Goal: Information Seeking & Learning: Learn about a topic

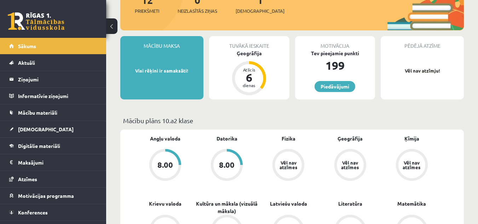
scroll to position [100, 0]
click at [309, 98] on div "Motivācija Tev pieejamie punkti 199 Piedāvājumi" at bounding box center [335, 67] width 80 height 63
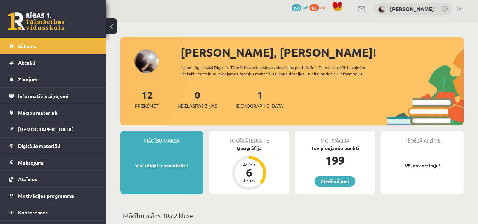
scroll to position [0, 0]
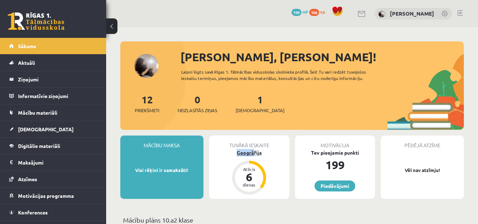
drag, startPoint x: 235, startPoint y: 156, endPoint x: 252, endPoint y: 154, distance: 17.4
click at [252, 154] on div "Tuvākā ieskaite Ģeogrāfija Atlicis 6 dienas" at bounding box center [249, 166] width 80 height 63
click at [275, 160] on div "Tuvākā ieskaite Ģeogrāfija Atlicis 6 dienas" at bounding box center [249, 166] width 80 height 63
click at [243, 152] on div "Ģeogrāfija" at bounding box center [249, 152] width 80 height 7
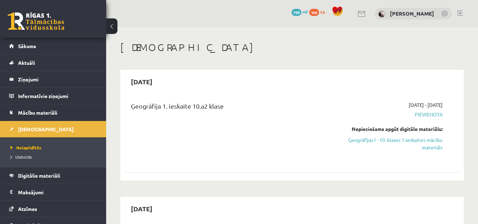
click at [418, 139] on link "Ģeogrāfijas I - 10. klases 1.ieskaites mācību materiāls" at bounding box center [393, 143] width 97 height 15
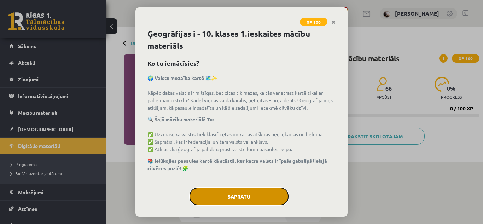
click at [240, 189] on button "Sapratu" at bounding box center [239, 196] width 99 height 18
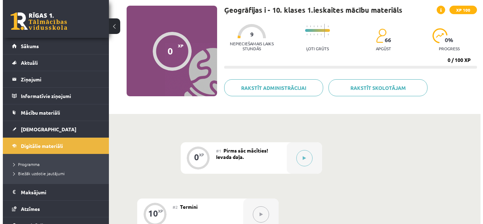
scroll to position [47, 0]
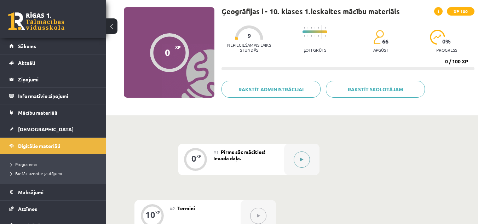
click at [302, 158] on icon at bounding box center [301, 159] width 3 height 4
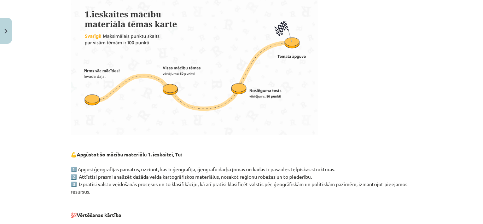
scroll to position [223, 0]
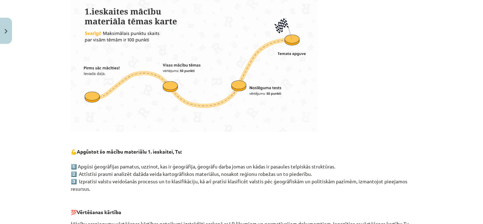
click at [283, 94] on img at bounding box center [194, 62] width 247 height 139
click at [382, 81] on p at bounding box center [242, 62] width 342 height 139
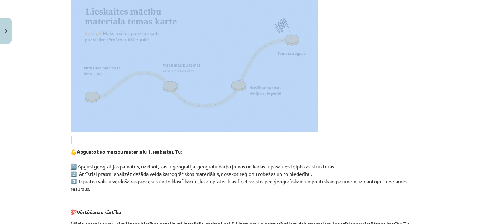
click at [382, 81] on p at bounding box center [242, 62] width 342 height 139
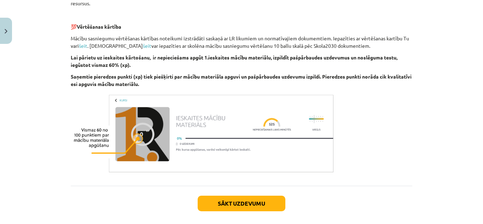
scroll to position [442, 0]
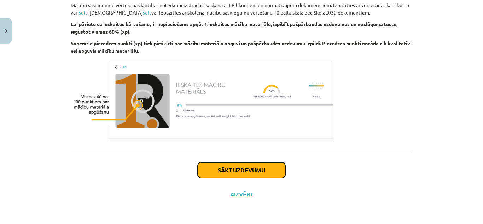
click at [269, 170] on button "Sākt uzdevumu" at bounding box center [242, 170] width 88 height 16
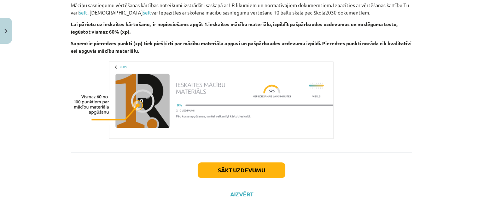
scroll to position [18, 0]
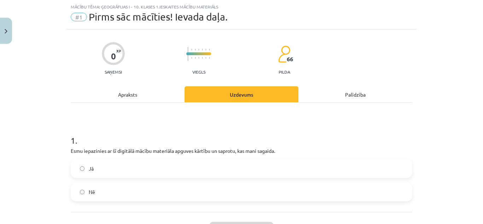
click at [280, 169] on label "Jā" at bounding box center [241, 168] width 340 height 18
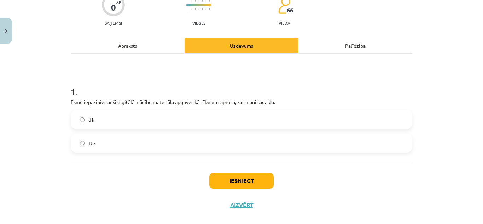
scroll to position [70, 0]
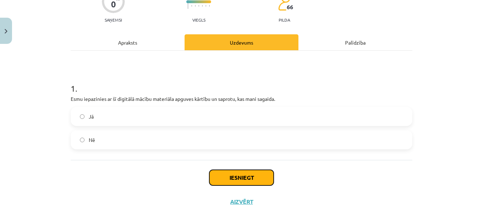
click at [259, 175] on button "Iesniegt" at bounding box center [241, 178] width 64 height 16
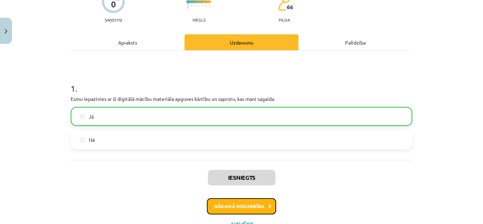
click at [257, 205] on button "Nākamā nodarbība" at bounding box center [241, 206] width 69 height 16
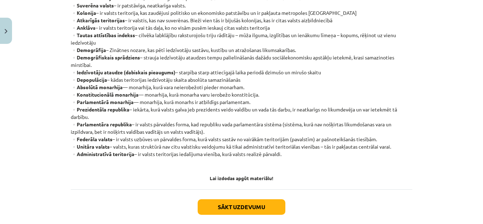
scroll to position [193, 0]
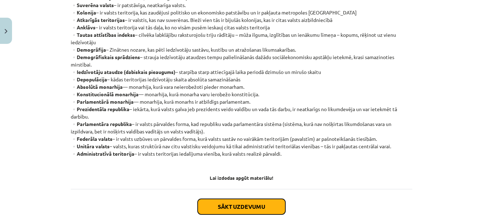
click at [249, 213] on button "Sākt uzdevumu" at bounding box center [242, 207] width 88 height 16
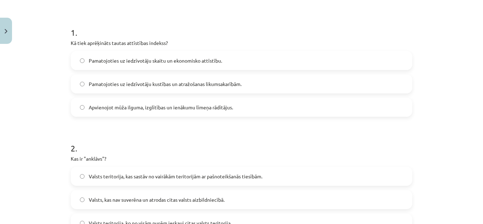
scroll to position [127, 0]
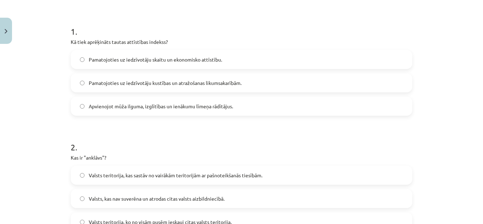
click at [469, 76] on div "Mācību tēma: Ģeogrāfijas i - 10. klases 1.ieskaites mācību materiāls #2 Termini…" at bounding box center [241, 112] width 483 height 224
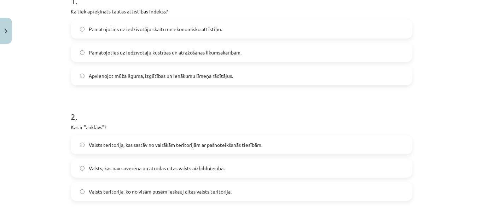
scroll to position [150, 0]
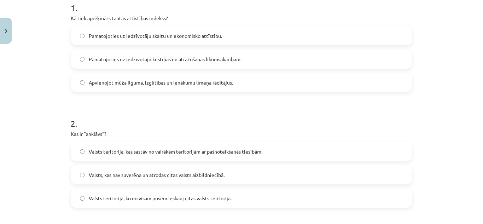
click at [343, 89] on label "Apvienojot mūža ilguma, izglītības un ienākumu līmeņa rādītājus." at bounding box center [241, 83] width 340 height 18
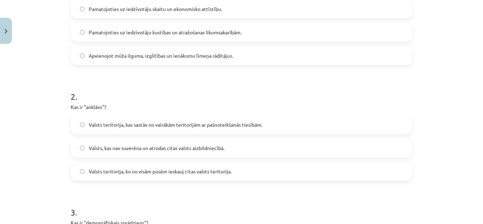
click at [288, 170] on label "Valsts teritorija, ko no visām pusēm ieskauj citas valsts teritorija." at bounding box center [241, 171] width 340 height 18
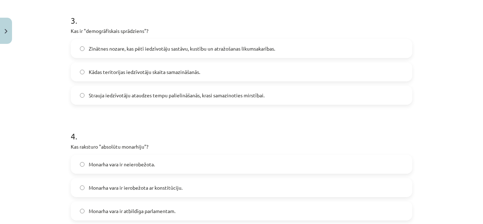
scroll to position [375, 0]
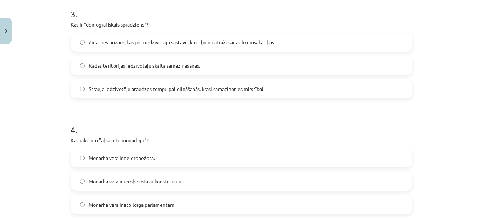
click at [338, 93] on label "Strauja iedzīvotāju ataudzes tempu palielināšanās, krasi samazinoties mirstībai." at bounding box center [241, 89] width 340 height 18
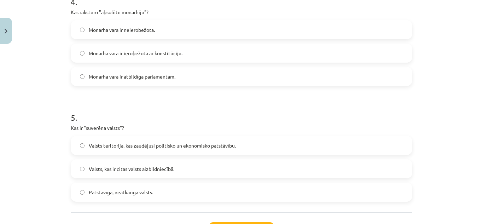
scroll to position [501, 0]
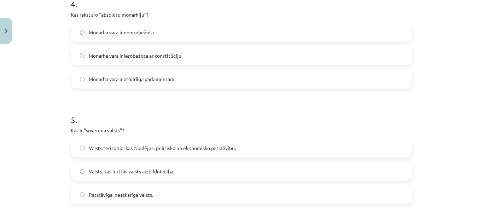
click at [322, 29] on label "Monarha vara ir neierobežota." at bounding box center [241, 32] width 340 height 18
click at [227, 192] on label "Patstāvīga, neatkarīga valsts." at bounding box center [241, 195] width 340 height 18
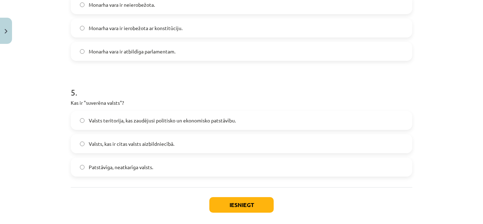
scroll to position [563, 0]
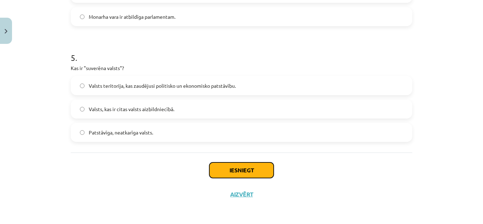
click at [265, 168] on button "Iesniegt" at bounding box center [241, 170] width 64 height 16
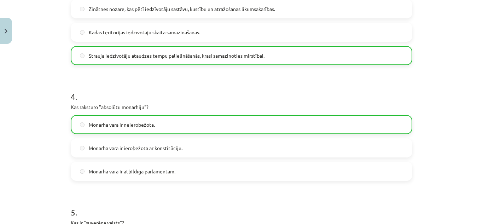
scroll to position [585, 0]
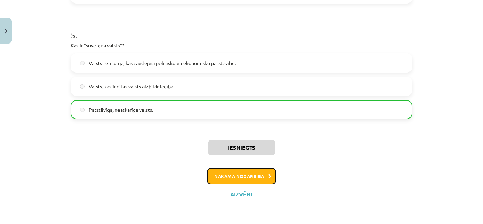
click at [268, 180] on button "Nākamā nodarbība" at bounding box center [241, 176] width 69 height 16
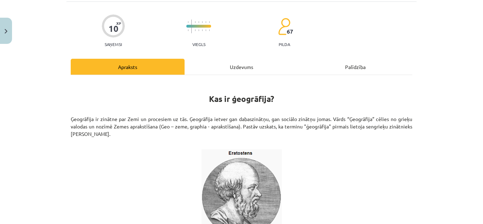
scroll to position [42, 0]
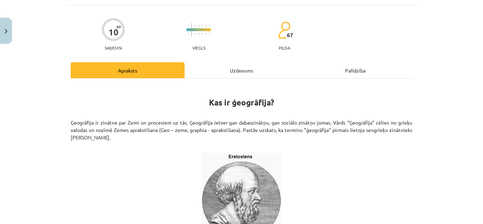
click at [244, 69] on div "Uzdevums" at bounding box center [242, 70] width 114 height 16
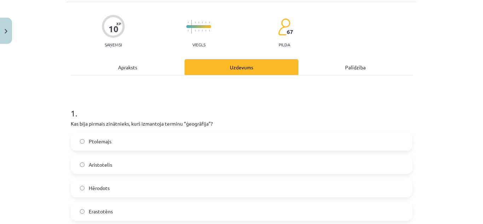
scroll to position [0, 0]
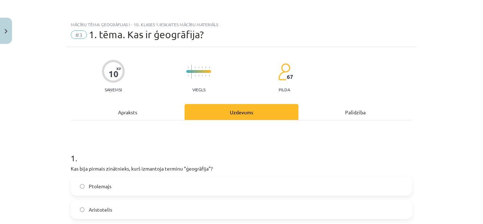
click at [125, 112] on div "Apraksts" at bounding box center [128, 112] width 114 height 16
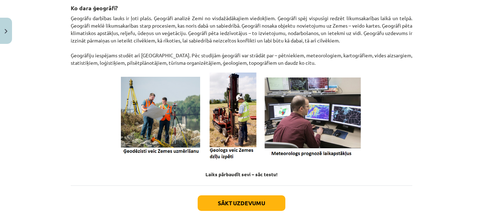
scroll to position [297, 0]
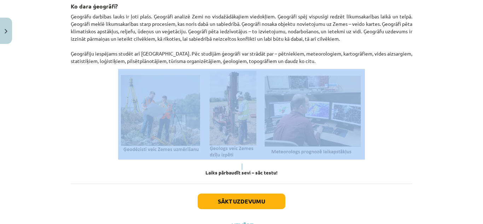
drag, startPoint x: 458, startPoint y: 163, endPoint x: 464, endPoint y: 112, distance: 51.5
click at [464, 112] on div "Mācību tēma: Ģeogrāfijas i - 10. klases 1.ieskaites mācību materiāls #3 1. tēma…" at bounding box center [241, 112] width 483 height 224
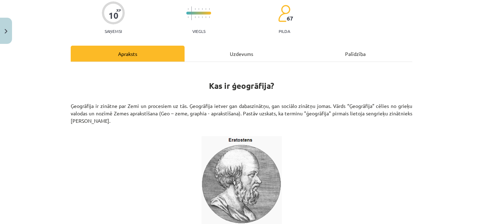
scroll to position [51, 0]
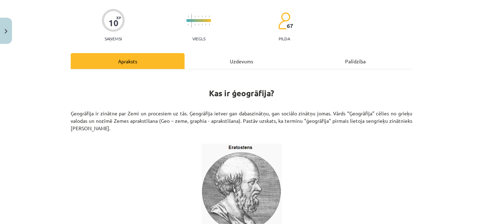
click at [243, 65] on div "Uzdevums" at bounding box center [242, 61] width 114 height 16
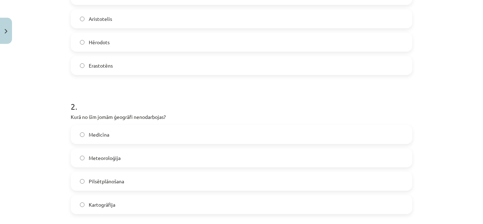
scroll to position [189, 0]
click at [298, 69] on label "Erastotēns" at bounding box center [241, 67] width 340 height 18
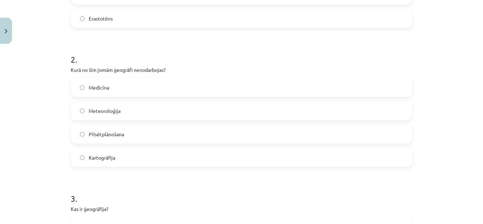
scroll to position [0, 0]
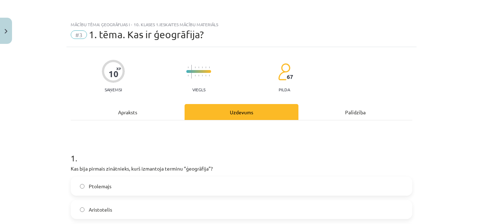
click at [120, 113] on div "Apraksts" at bounding box center [128, 112] width 114 height 16
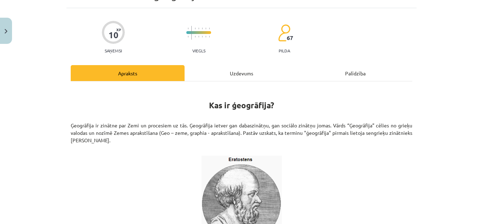
scroll to position [38, 0]
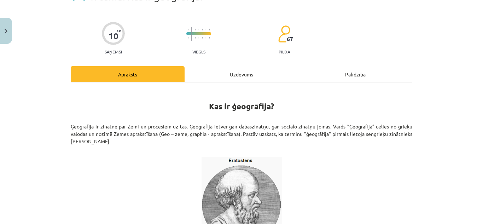
click at [254, 74] on div "Uzdevums" at bounding box center [242, 74] width 114 height 16
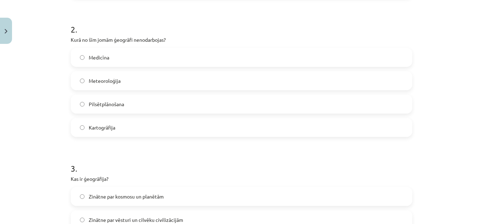
scroll to position [257, 0]
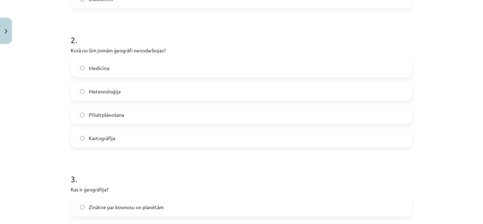
click at [348, 77] on div "Medicīna" at bounding box center [242, 67] width 342 height 19
click at [352, 68] on label "Medicīna" at bounding box center [241, 68] width 340 height 18
click at [335, 83] on label "Meteoroloģija" at bounding box center [241, 91] width 340 height 18
click at [240, 68] on label "Medicīna" at bounding box center [241, 68] width 340 height 18
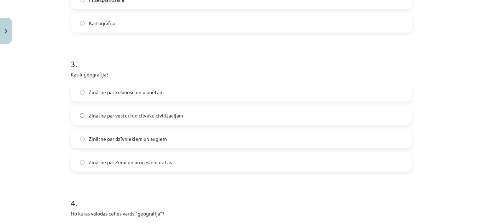
scroll to position [387, 0]
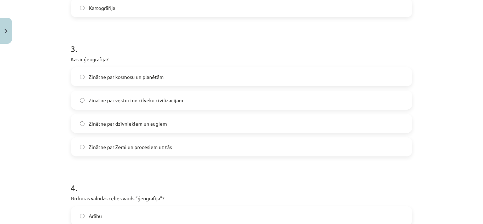
click at [349, 154] on label "Zinātne par Zemi un procesiem uz tās" at bounding box center [241, 147] width 340 height 18
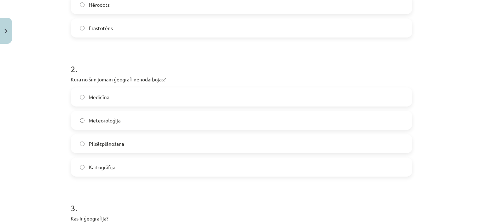
scroll to position [0, 0]
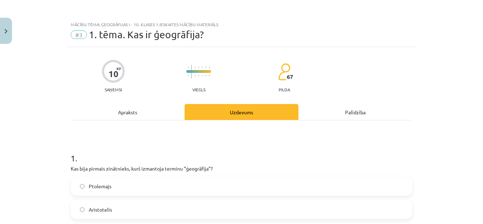
click at [127, 116] on div "Apraksts" at bounding box center [128, 112] width 114 height 16
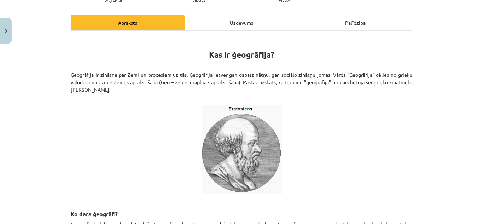
scroll to position [103, 0]
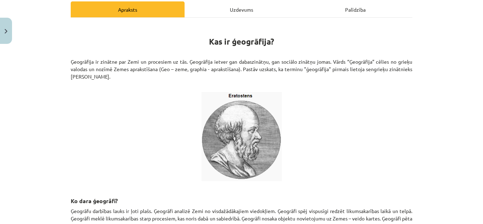
click at [221, 7] on div "Uzdevums" at bounding box center [242, 9] width 114 height 16
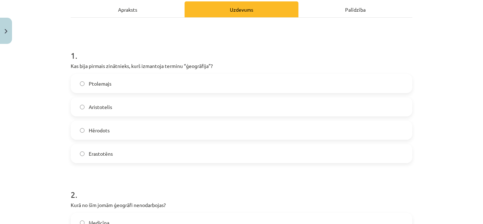
scroll to position [18, 0]
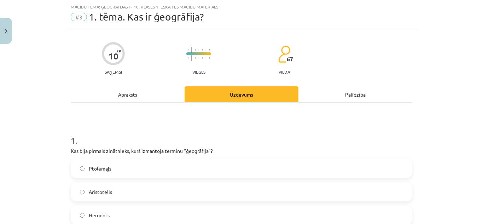
click at [128, 97] on div "Apraksts" at bounding box center [128, 94] width 114 height 16
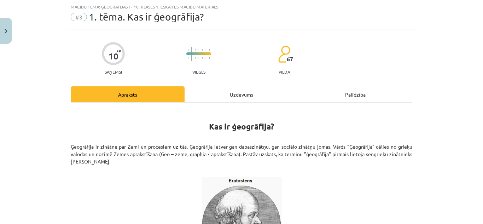
click at [240, 92] on div "Uzdevums" at bounding box center [242, 94] width 114 height 16
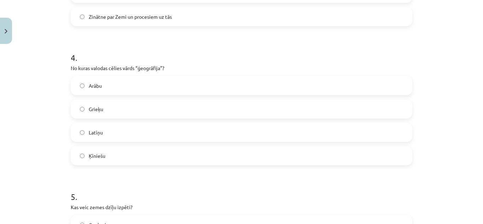
scroll to position [521, 0]
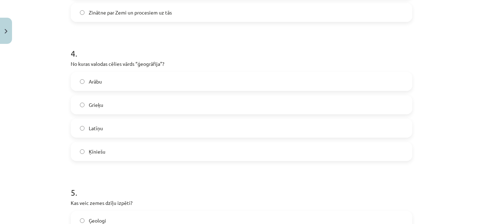
click at [370, 110] on label "Grieķu" at bounding box center [241, 105] width 340 height 18
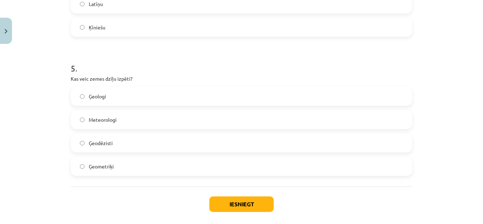
scroll to position [649, 0]
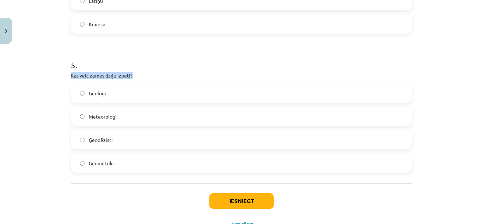
drag, startPoint x: 130, startPoint y: 74, endPoint x: 66, endPoint y: 70, distance: 63.8
copy p "Kas veic zemes dzīļu izpēti?"
click at [301, 52] on h1 "5 ." at bounding box center [242, 59] width 342 height 22
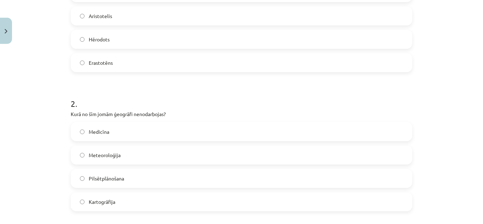
scroll to position [0, 0]
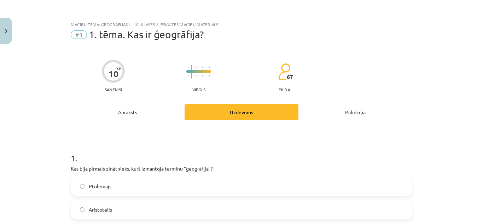
click at [130, 115] on div "Apraksts" at bounding box center [128, 112] width 114 height 16
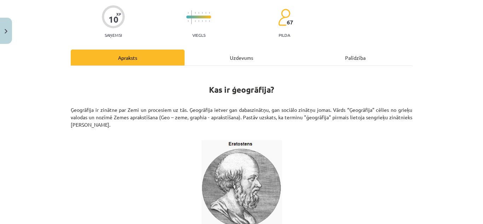
scroll to position [51, 0]
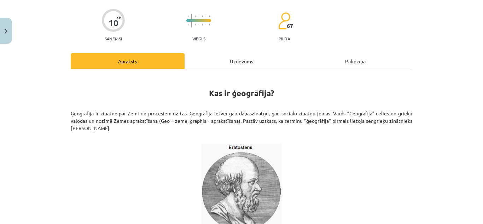
click at [243, 63] on div "Uzdevums" at bounding box center [242, 61] width 114 height 16
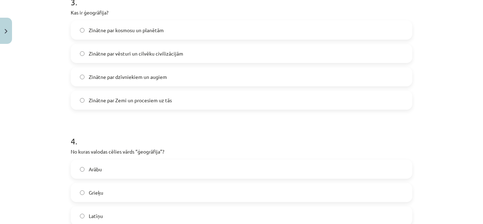
scroll to position [680, 0]
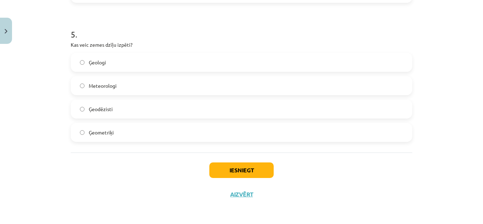
click at [151, 62] on label "Ģeologi" at bounding box center [241, 62] width 340 height 18
click at [245, 169] on button "Iesniegt" at bounding box center [241, 170] width 64 height 16
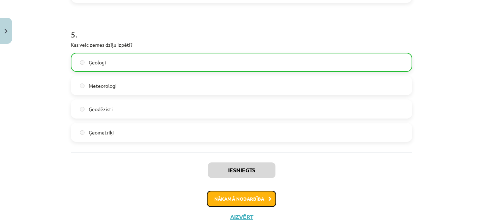
click at [241, 197] on button "Nākamā nodarbība" at bounding box center [241, 199] width 69 height 16
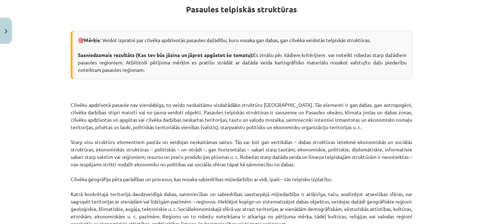
scroll to position [0, 0]
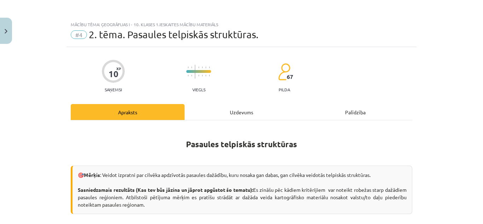
click at [233, 110] on div "Uzdevums" at bounding box center [242, 112] width 114 height 16
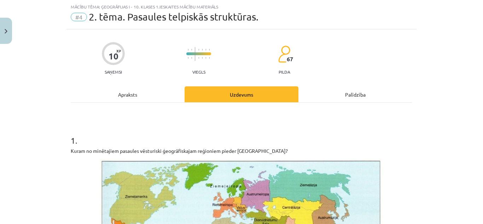
click at [252, 139] on h1 "1 ." at bounding box center [242, 134] width 342 height 22
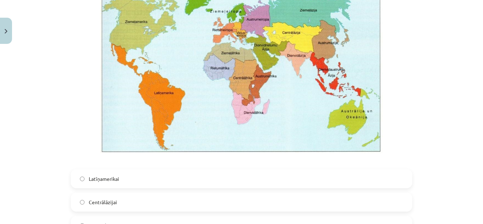
scroll to position [183, 0]
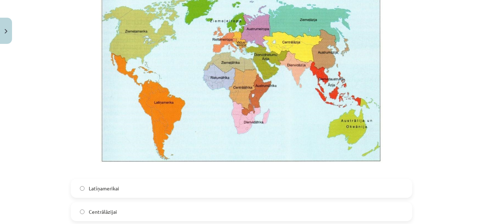
click at [371, 190] on label "Latīņamerikai" at bounding box center [241, 188] width 340 height 18
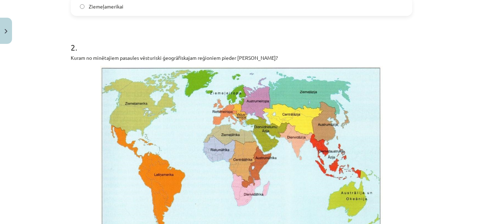
scroll to position [461, 0]
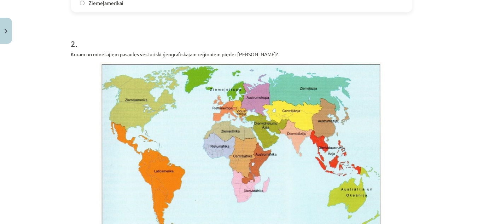
drag, startPoint x: 476, startPoint y: 79, endPoint x: 472, endPoint y: 85, distance: 7.2
click at [472, 85] on div "Mācību tēma: Ģeogrāfijas i - 10. klases 1.ieskaites mācību materiāls #4 2. tēma…" at bounding box center [241, 112] width 483 height 224
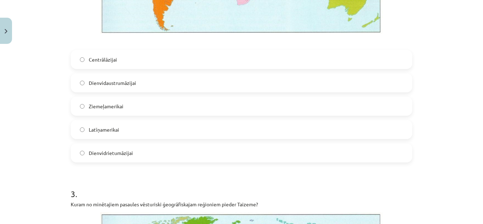
scroll to position [669, 0]
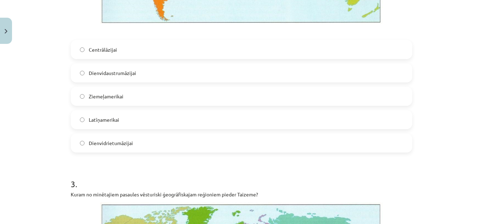
click at [220, 74] on label "Dienvidaustrumāzijai" at bounding box center [241, 73] width 340 height 18
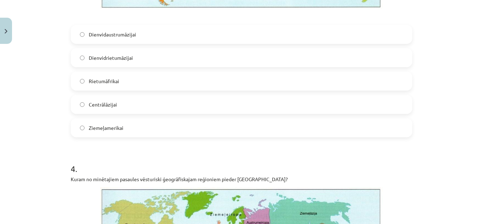
scroll to position [1038, 0]
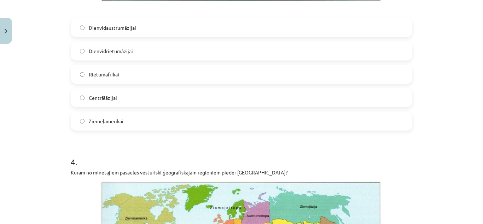
click at [158, 25] on label "Dienvidaustrumāzijai" at bounding box center [241, 28] width 340 height 18
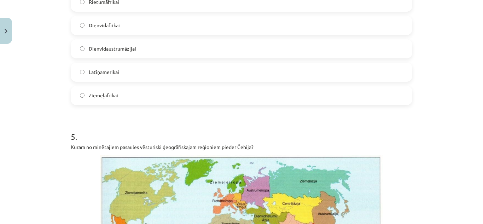
scroll to position [1389, 0]
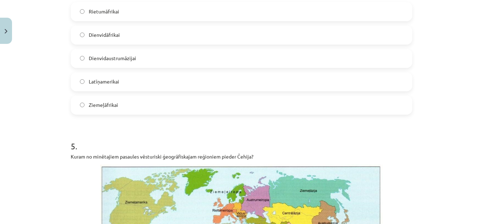
click at [376, 27] on label "Dienvidāfrikai" at bounding box center [241, 35] width 340 height 18
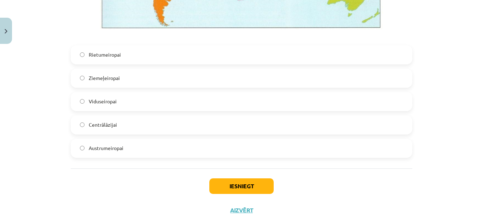
scroll to position [1709, 0]
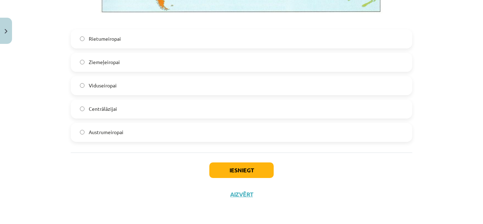
click at [168, 88] on label "Viduseiropai" at bounding box center [241, 86] width 340 height 18
click at [246, 175] on button "Iesniegt" at bounding box center [241, 170] width 64 height 16
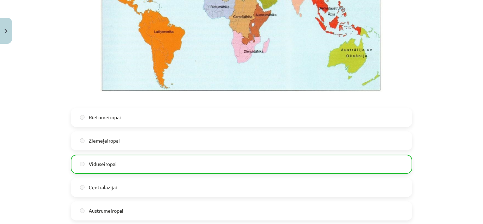
scroll to position [1732, 0]
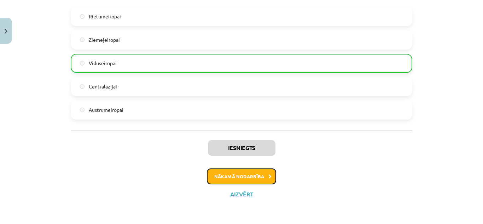
click at [254, 175] on button "Nākamā nodarbība" at bounding box center [241, 176] width 69 height 16
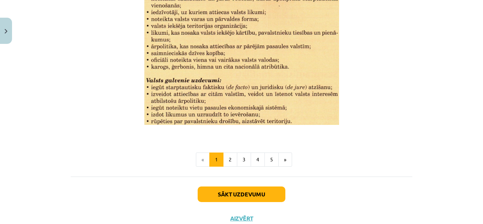
scroll to position [934, 0]
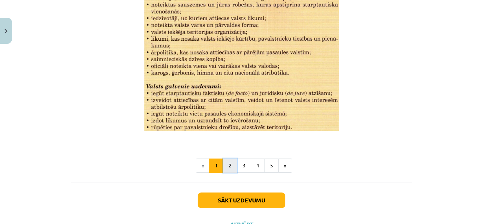
click at [229, 160] on button "2" at bounding box center [230, 165] width 14 height 14
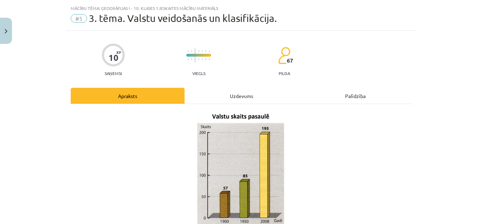
scroll to position [0, 0]
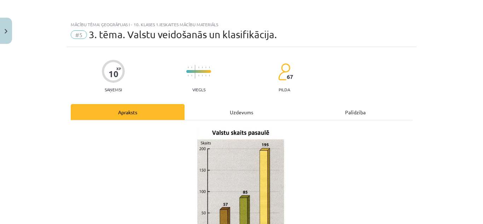
click at [242, 117] on div "Uzdevums" at bounding box center [242, 112] width 114 height 16
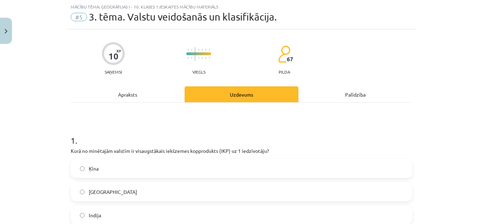
click at [140, 95] on div "Apraksts" at bounding box center [128, 94] width 114 height 16
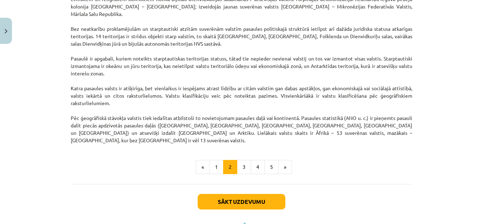
scroll to position [629, 0]
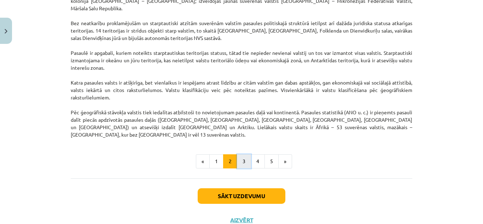
click at [245, 154] on button "3" at bounding box center [244, 161] width 14 height 14
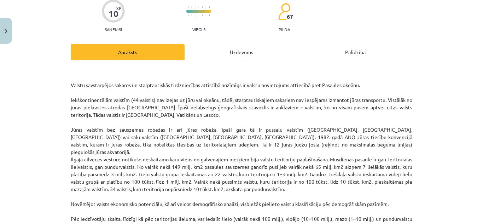
scroll to position [356, 0]
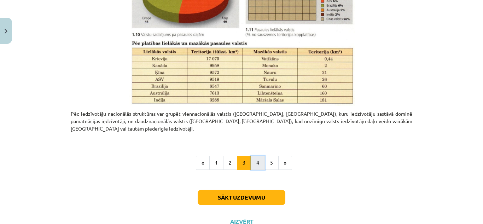
click at [260, 156] on button "4" at bounding box center [258, 163] width 14 height 14
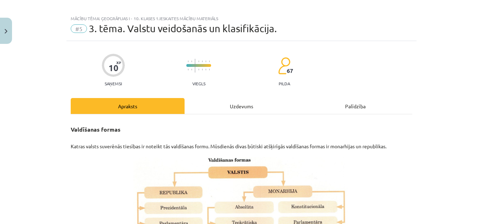
scroll to position [0, 0]
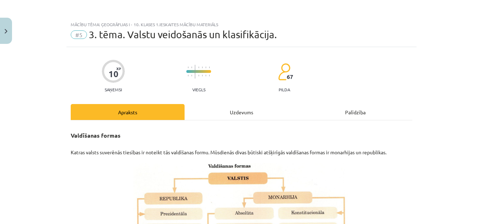
click at [248, 116] on div "Uzdevums" at bounding box center [242, 112] width 114 height 16
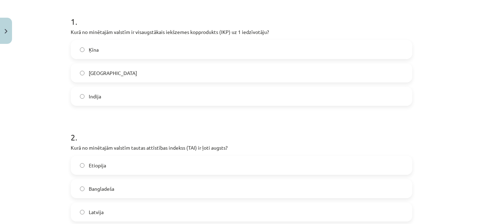
scroll to position [144, 0]
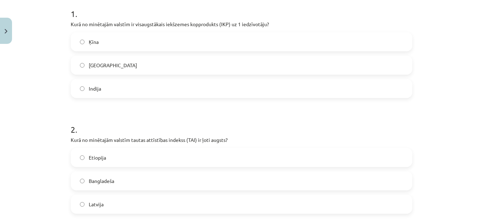
click at [362, 67] on label "ASV" at bounding box center [241, 65] width 340 height 18
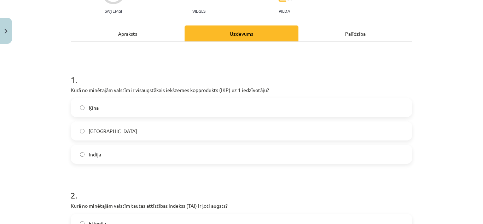
scroll to position [65, 0]
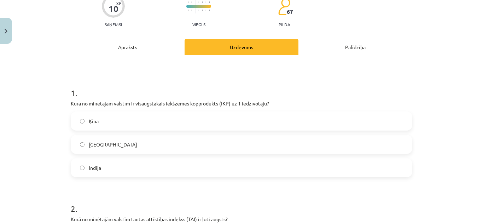
click at [137, 46] on div "Apraksts" at bounding box center [128, 47] width 114 height 16
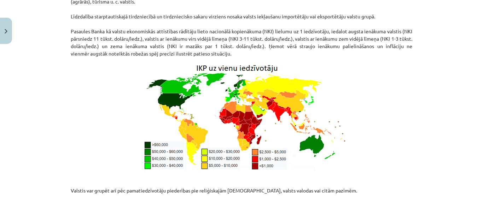
scroll to position [931, 0]
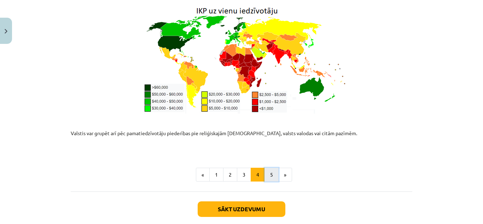
click at [270, 168] on button "5" at bounding box center [271, 175] width 14 height 14
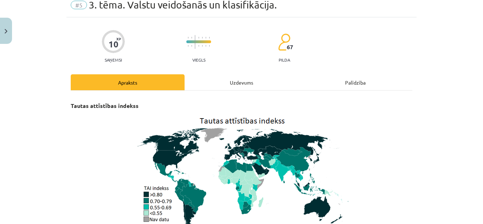
scroll to position [0, 0]
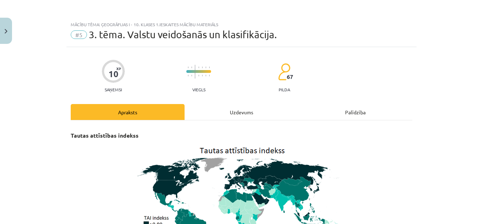
click at [239, 110] on div "Uzdevums" at bounding box center [242, 112] width 114 height 16
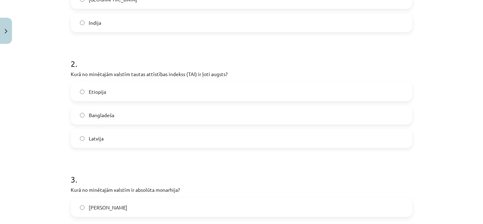
scroll to position [225, 0]
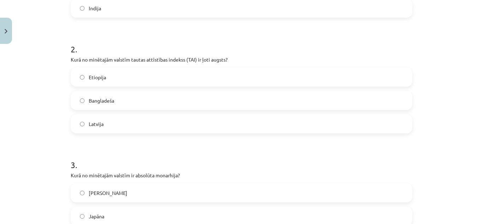
click at [368, 130] on label "Latvija" at bounding box center [241, 124] width 340 height 18
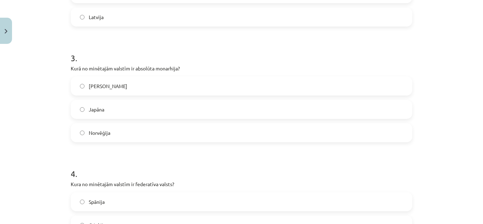
scroll to position [339, 0]
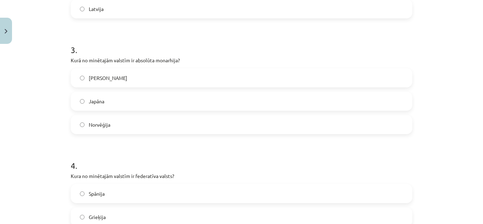
click at [373, 77] on label "Saūda Arābija" at bounding box center [241, 78] width 340 height 18
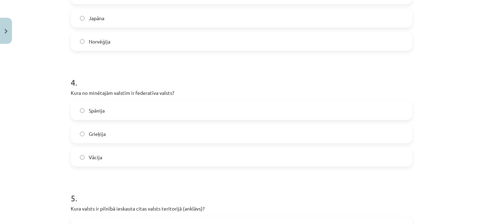
scroll to position [425, 0]
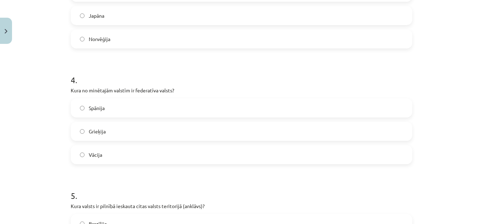
click at [395, 154] on label "Vācija" at bounding box center [241, 155] width 340 height 18
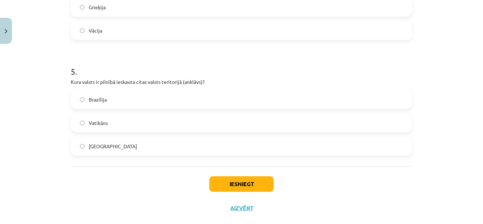
scroll to position [563, 0]
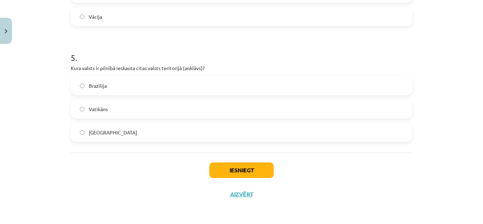
click at [392, 111] on label "Vatikāns" at bounding box center [241, 109] width 340 height 18
click at [240, 166] on button "Iesniegt" at bounding box center [241, 170] width 64 height 16
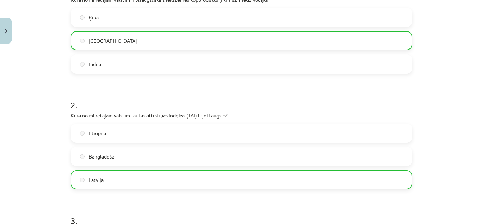
scroll to position [186, 0]
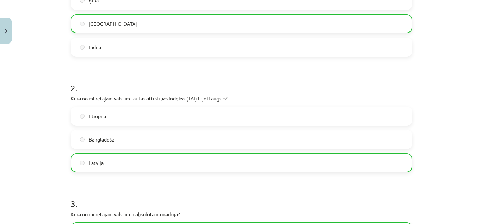
click at [249, 148] on div "Bangladeša" at bounding box center [242, 139] width 342 height 19
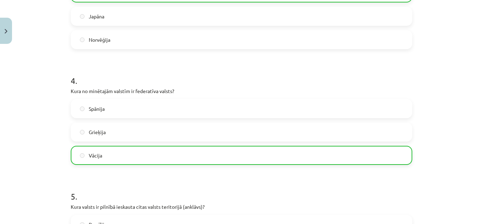
scroll to position [585, 0]
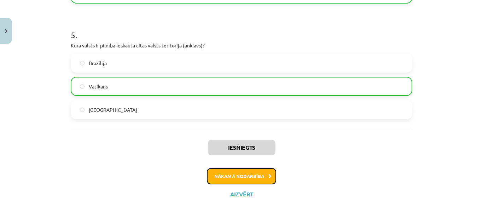
click at [260, 169] on button "Nākamā nodarbība" at bounding box center [241, 176] width 69 height 16
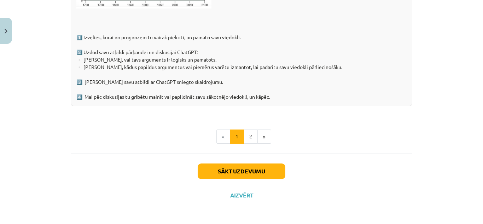
scroll to position [1137, 0]
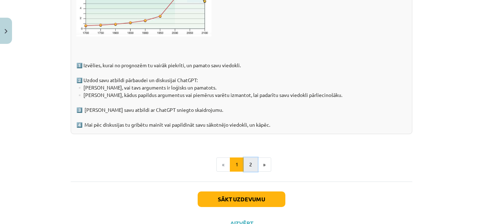
click at [249, 162] on button "2" at bounding box center [251, 164] width 14 height 14
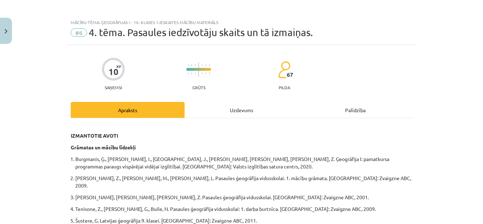
scroll to position [0, 0]
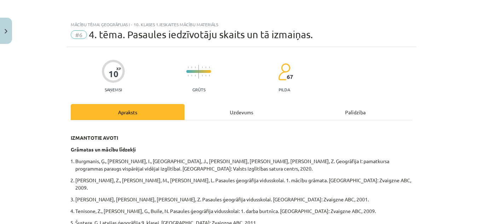
click at [244, 111] on div "Uzdevums" at bounding box center [242, 112] width 114 height 16
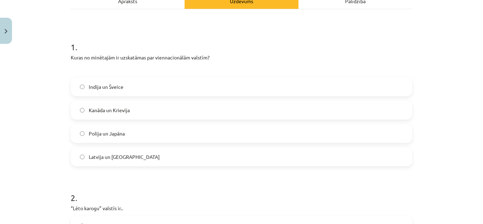
scroll to position [139, 0]
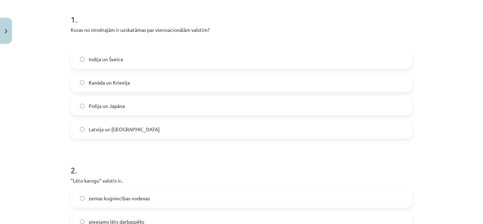
click at [366, 111] on label "Polija un Japāna" at bounding box center [241, 106] width 340 height 18
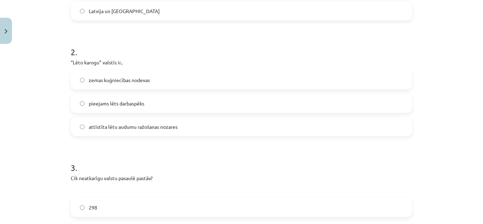
scroll to position [278, 0]
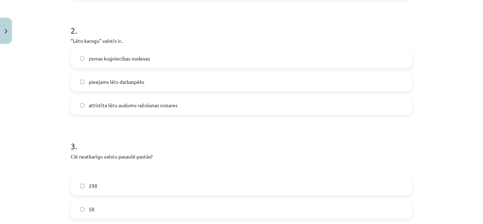
click at [345, 58] on label "zemas kuģniecības nodevas" at bounding box center [241, 58] width 340 height 18
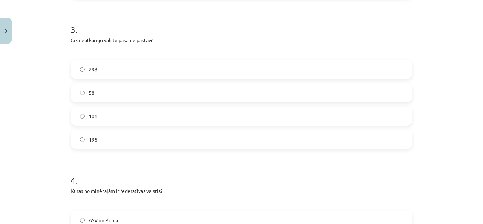
scroll to position [396, 0]
click at [393, 136] on label "196" at bounding box center [241, 138] width 340 height 18
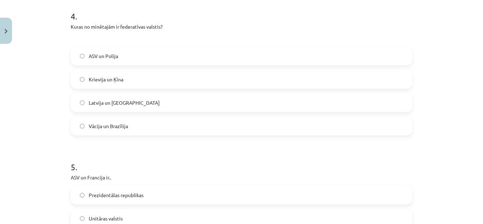
scroll to position [566, 0]
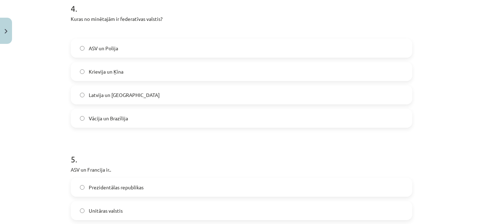
click at [274, 121] on label "Vācija un Brazīlija" at bounding box center [241, 118] width 340 height 18
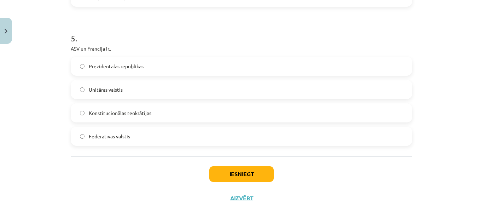
scroll to position [691, 0]
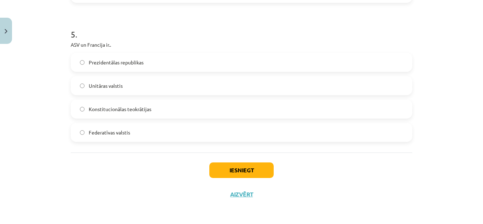
click at [252, 62] on label "Prezidentālas republikas" at bounding box center [241, 62] width 340 height 18
click at [234, 177] on button "Iesniegt" at bounding box center [241, 170] width 64 height 16
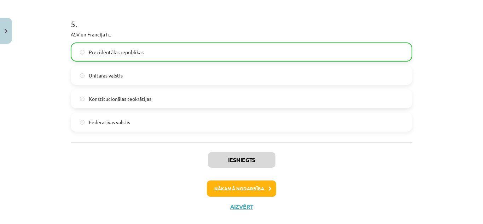
scroll to position [714, 0]
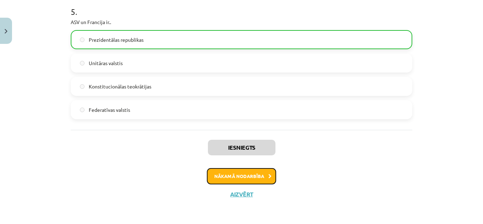
click at [256, 172] on button "Nākamā nodarbība" at bounding box center [241, 176] width 69 height 16
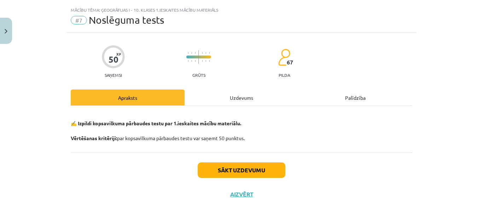
scroll to position [14, 0]
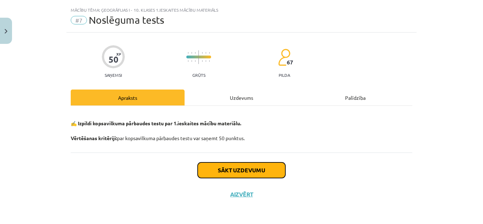
drag, startPoint x: 229, startPoint y: 163, endPoint x: 214, endPoint y: 169, distance: 16.2
click at [214, 169] on button "Sākt uzdevumu" at bounding box center [242, 170] width 88 height 16
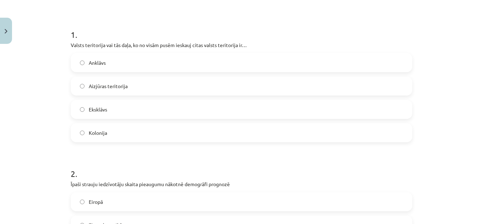
scroll to position [109, 0]
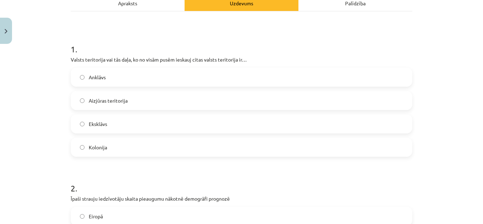
click at [380, 79] on label "Anklāvs" at bounding box center [241, 77] width 340 height 18
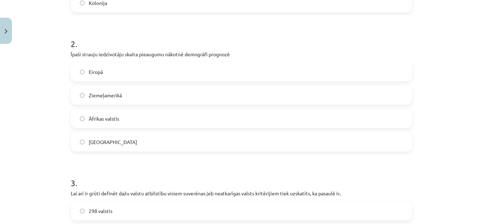
scroll to position [259, 0]
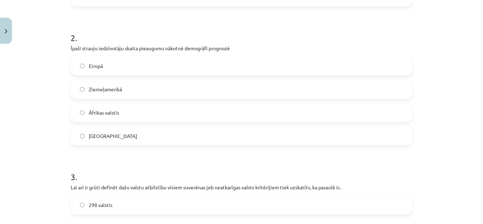
click at [341, 116] on label "Āfrikas valstīs" at bounding box center [241, 113] width 340 height 18
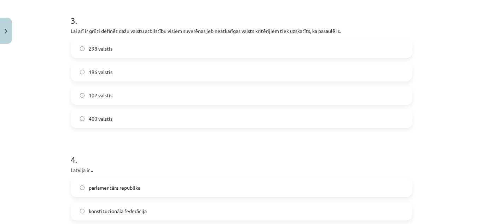
scroll to position [430, 0]
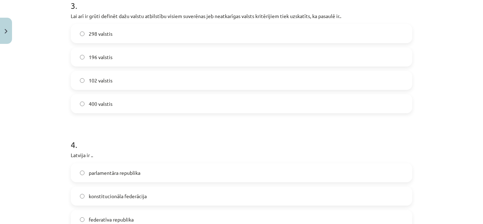
click at [328, 60] on label "196 valstis" at bounding box center [241, 57] width 340 height 18
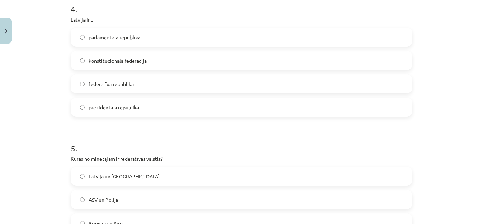
scroll to position [569, 0]
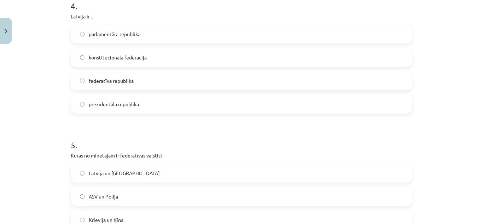
click at [263, 36] on label "parlamentāra republika" at bounding box center [241, 34] width 340 height 18
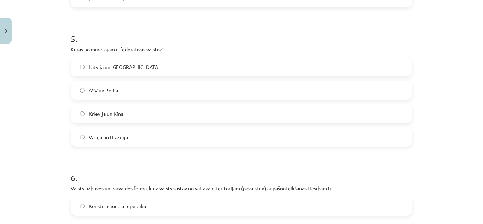
scroll to position [684, 0]
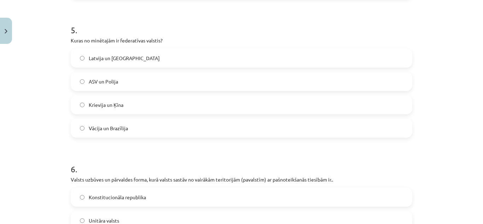
click at [396, 127] on label "Vācija un Brazīlija" at bounding box center [241, 128] width 340 height 18
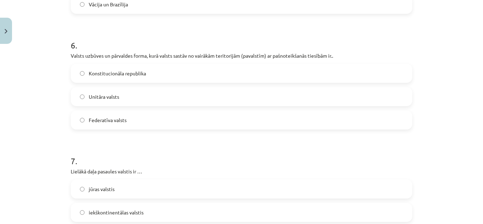
scroll to position [805, 0]
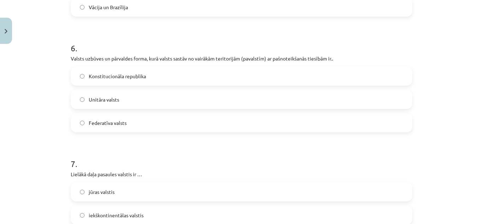
click at [357, 125] on label "Federatīva valsts" at bounding box center [241, 123] width 340 height 18
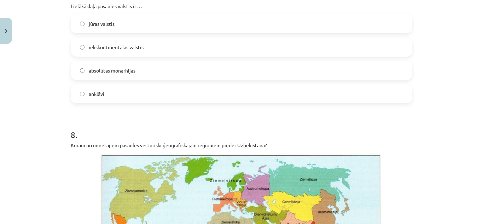
scroll to position [955, 0]
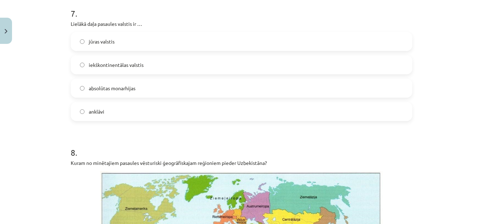
click at [402, 45] on label "jūras valstis" at bounding box center [241, 42] width 340 height 18
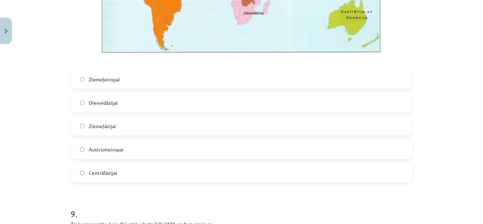
scroll to position [1250, 0]
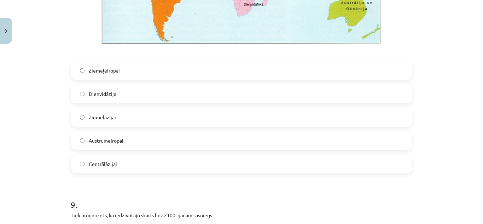
click at [272, 164] on label "Centrālāzijai" at bounding box center [241, 164] width 340 height 18
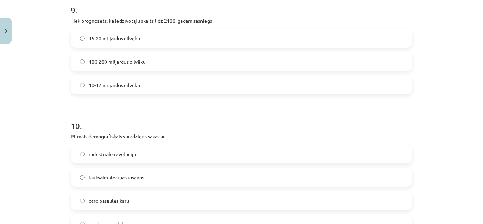
scroll to position [1429, 0]
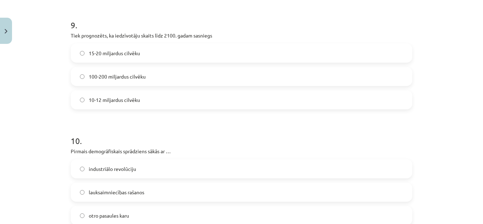
click at [401, 97] on label "10-12 miljardus cilvēku" at bounding box center [241, 100] width 340 height 18
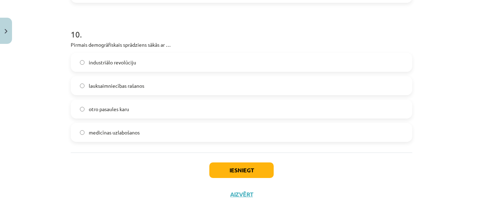
drag, startPoint x: 483, startPoint y: 186, endPoint x: 461, endPoint y: 202, distance: 26.8
click at [461, 202] on div "Mācību tēma: Ģeogrāfijas i - 10. klases 1.ieskaites mācību materiāls #7 Noslēgu…" at bounding box center [241, 112] width 483 height 224
click at [317, 130] on label "medicīnas uzlabošanos" at bounding box center [241, 132] width 340 height 18
drag, startPoint x: 255, startPoint y: 169, endPoint x: 255, endPoint y: 173, distance: 4.2
click at [255, 173] on button "Iesniegt" at bounding box center [241, 170] width 64 height 16
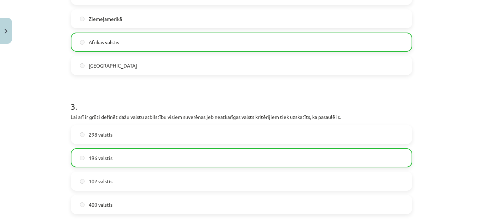
scroll to position [503, 0]
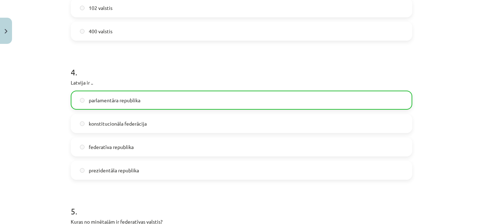
drag, startPoint x: 475, startPoint y: 75, endPoint x: 476, endPoint y: 109, distance: 34.3
click at [475, 84] on div "Mācību tēma: Ģeogrāfijas i - 10. klases 1.ieskaites mācību materiāls #7 Noslēgu…" at bounding box center [241, 112] width 483 height 224
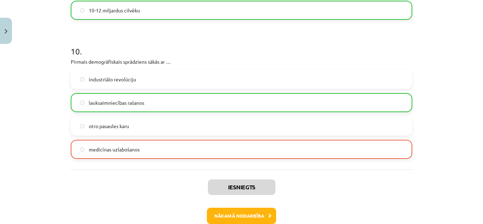
scroll to position [1558, 0]
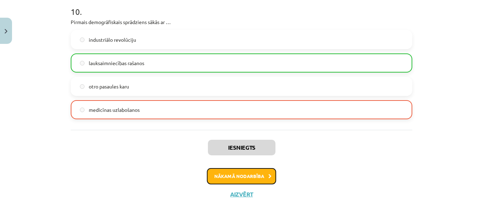
click at [256, 170] on button "Nākamā nodarbība" at bounding box center [241, 176] width 69 height 16
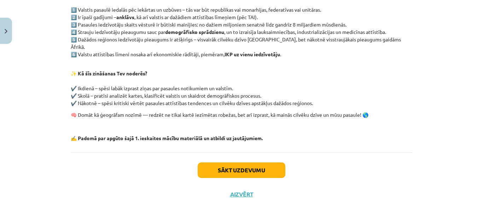
scroll to position [18, 0]
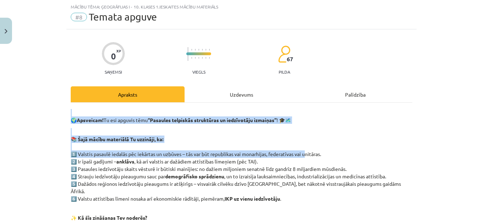
drag, startPoint x: 304, startPoint y: 151, endPoint x: 308, endPoint y: 109, distance: 42.0
click at [308, 109] on div "🌍 Apsveicam! Tu esi apguvis tēmu “Pasaules telpiskās struktūras un iedzīvotāju …" at bounding box center [242, 197] width 342 height 177
click at [426, 147] on div "Mācību tēma: Ģeogrāfijas i - 10. klases 1.ieskaites mācību materiāls #8 Temata …" at bounding box center [241, 112] width 483 height 224
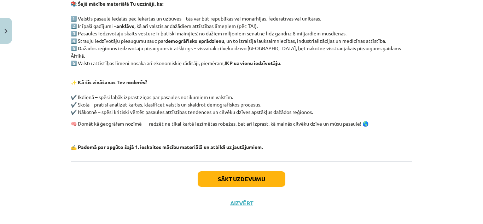
scroll to position [155, 0]
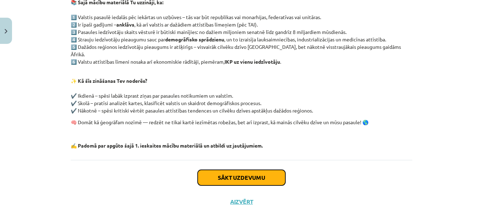
click at [262, 170] on button "Sākt uzdevumu" at bounding box center [242, 178] width 88 height 16
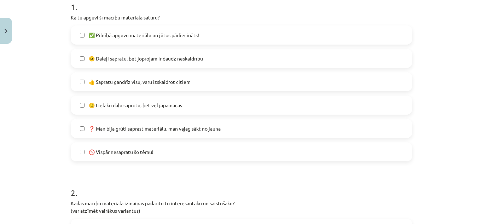
scroll to position [147, 0]
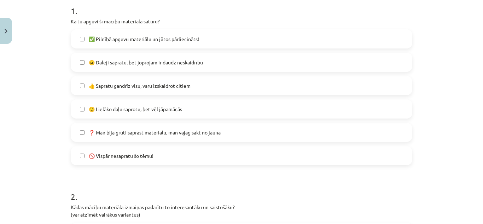
click at [262, 110] on label "🙂 Lielāko daļu saprotu, bet vēl jāpamācās" at bounding box center [241, 109] width 340 height 18
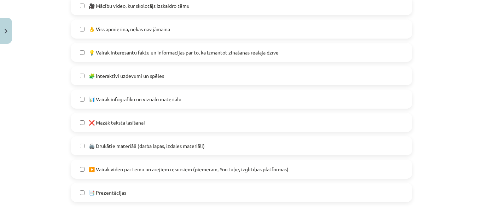
scroll to position [429, 0]
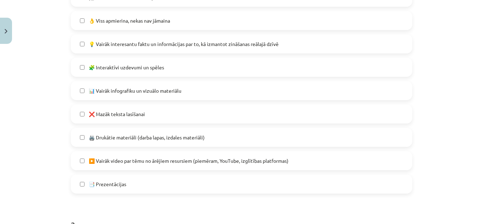
click at [170, 109] on label "❌ Mazāk teksta lasīšanai" at bounding box center [241, 114] width 340 height 18
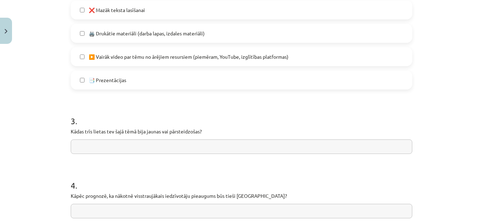
scroll to position [560, 0]
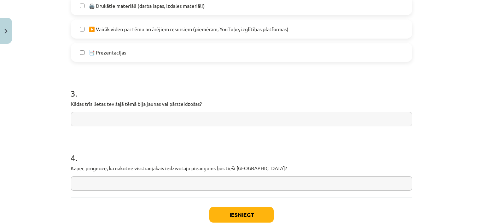
click at [228, 118] on input "text" at bounding box center [242, 119] width 342 height 14
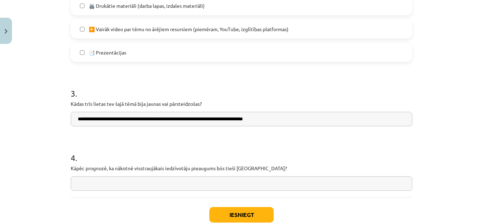
type input "**********"
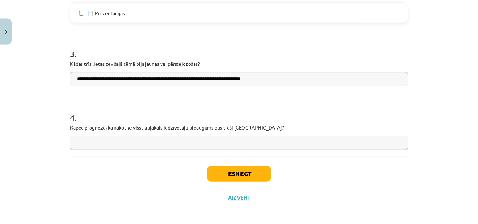
scroll to position [605, 0]
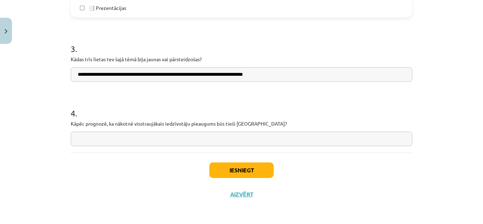
click at [349, 139] on input "text" at bounding box center [242, 139] width 342 height 14
type input "**********"
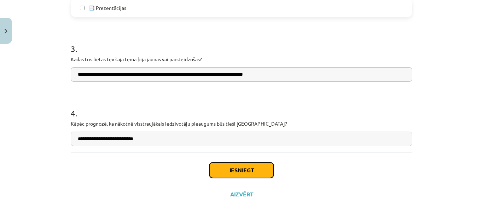
click at [263, 168] on button "Iesniegt" at bounding box center [241, 170] width 64 height 16
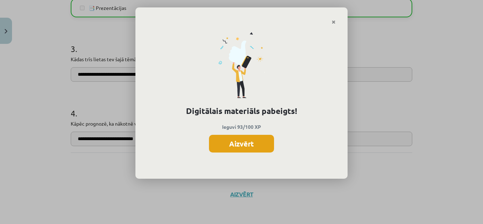
click at [254, 143] on button "Aizvērt" at bounding box center [241, 144] width 65 height 18
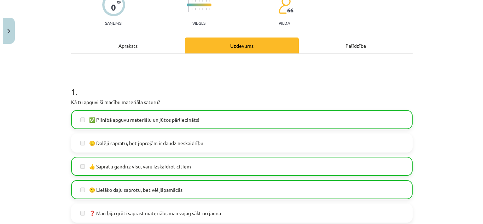
scroll to position [6, 0]
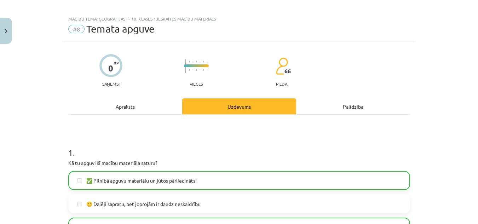
click at [137, 104] on div "Apraksts" at bounding box center [125, 106] width 114 height 16
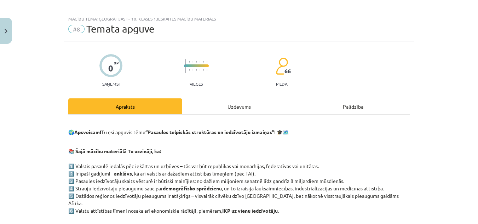
scroll to position [18, 0]
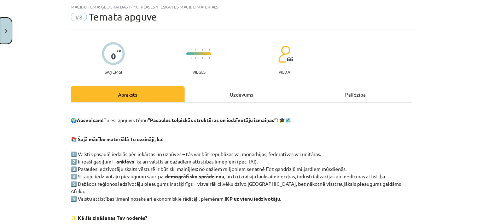
click at [7, 30] on button "Close" at bounding box center [6, 31] width 12 height 26
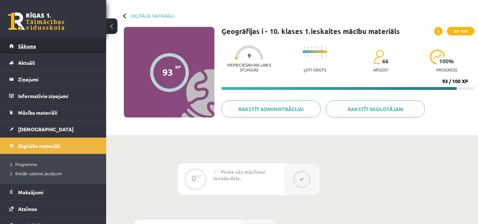
click at [31, 44] on span "Sākums" at bounding box center [27, 46] width 18 height 6
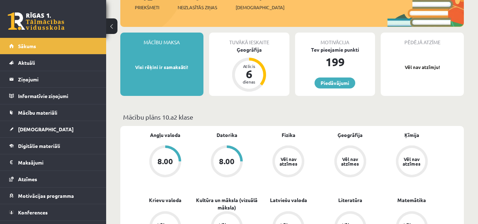
scroll to position [122, 0]
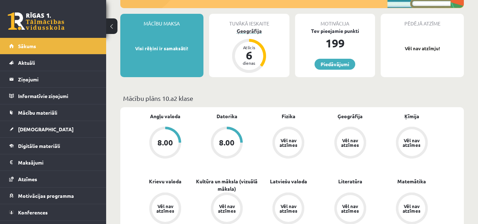
click at [252, 30] on div "Ģeogrāfija" at bounding box center [249, 30] width 80 height 7
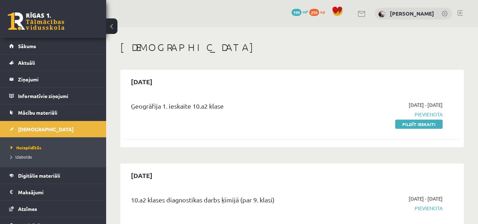
drag, startPoint x: 460, startPoint y: 12, endPoint x: 363, endPoint y: 51, distance: 105.0
click at [363, 51] on h1 "[DEMOGRAPHIC_DATA]" at bounding box center [291, 47] width 343 height 12
click at [458, 15] on link at bounding box center [459, 13] width 5 height 6
